Goal: Check status

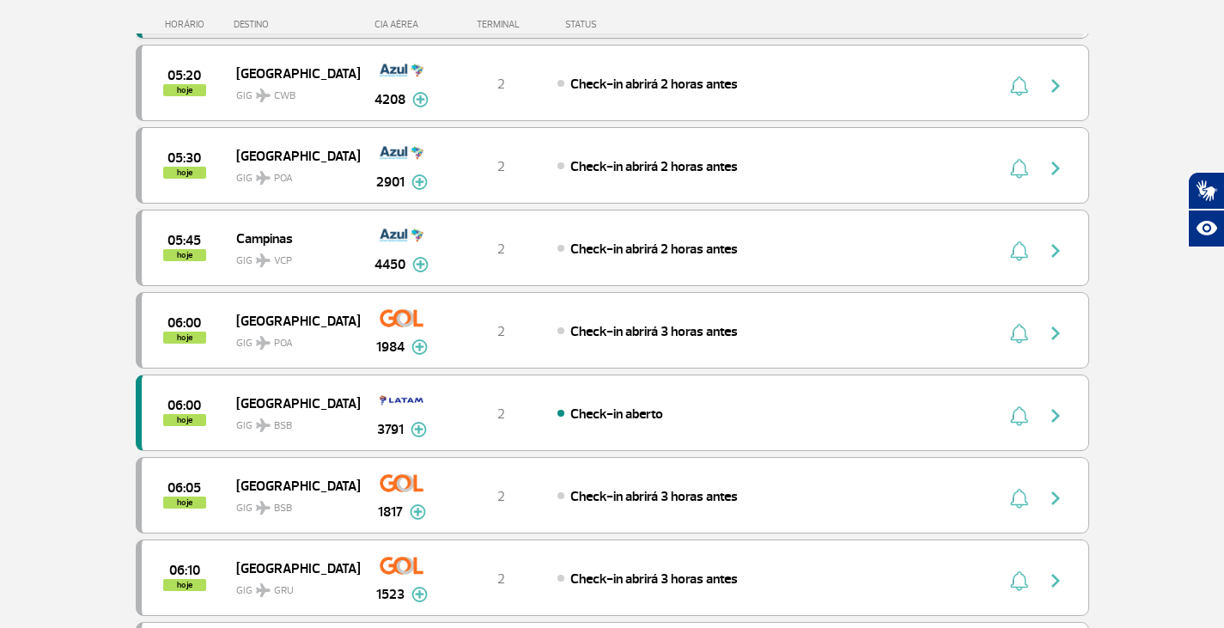
scroll to position [1131, 0]
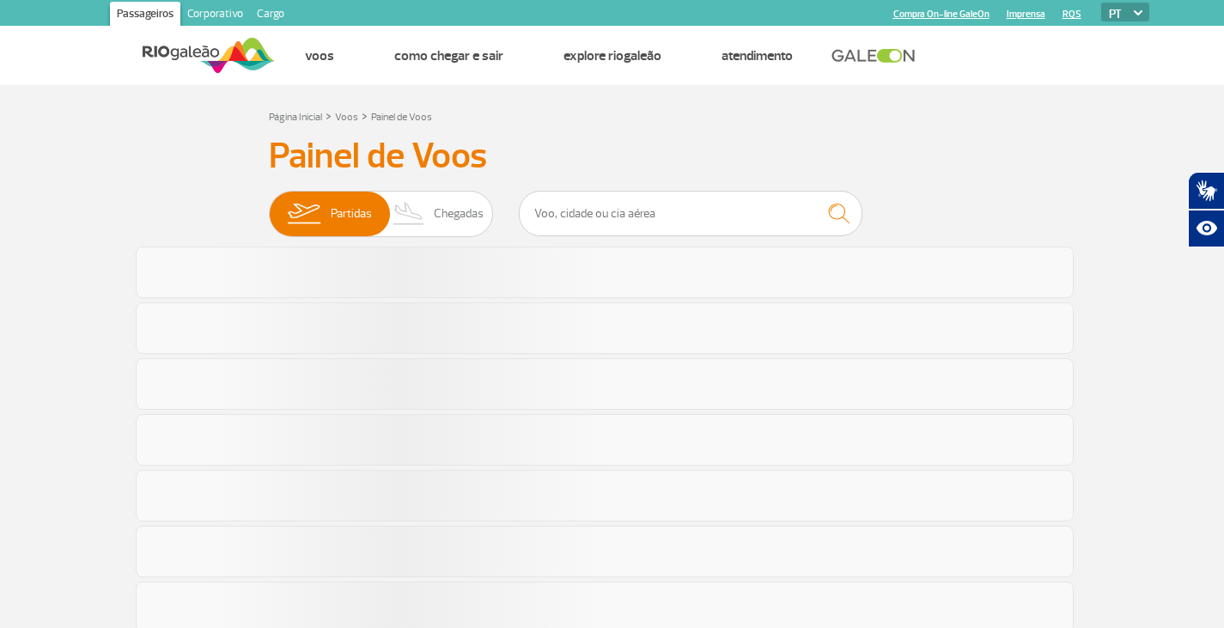
scroll to position [1018, 0]
